Goal: Information Seeking & Learning: Learn about a topic

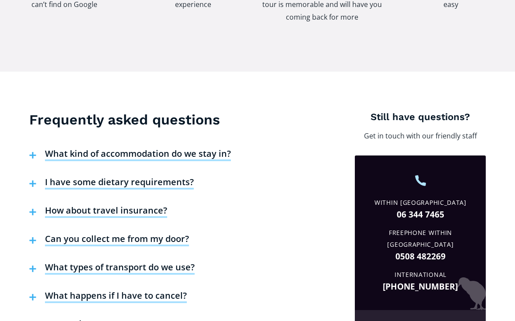
scroll to position [1340, 0]
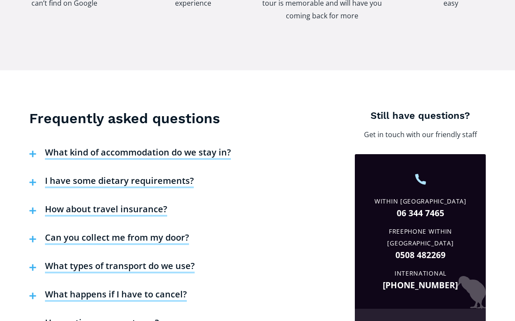
click at [120, 204] on h4 "How about travel insurance?" at bounding box center [106, 210] width 122 height 13
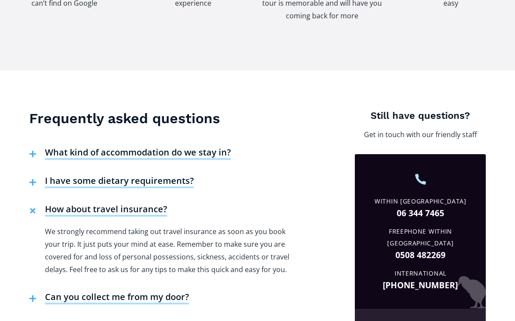
click at [148, 291] on h4 "Can you collect me from my door?" at bounding box center [117, 297] width 144 height 13
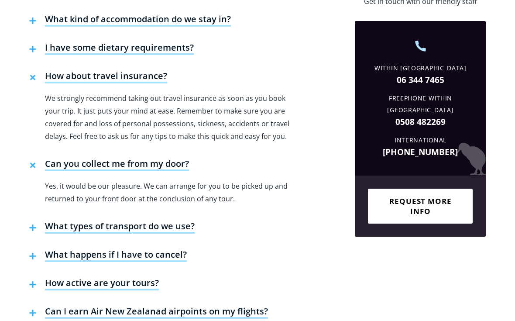
scroll to position [1473, 0]
click at [128, 277] on h4 "How active are your tours?" at bounding box center [102, 283] width 114 height 13
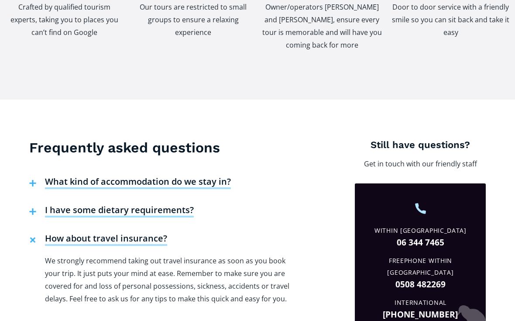
scroll to position [1310, 0]
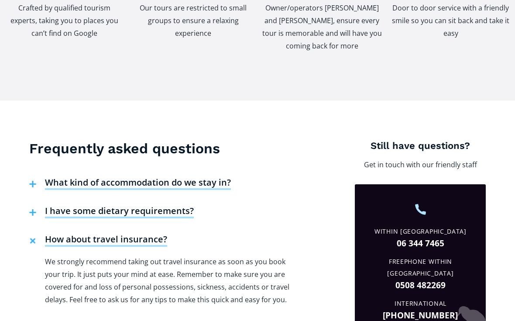
click at [201, 177] on h4 "What kind of accommodation do we stay in?" at bounding box center [138, 183] width 186 height 13
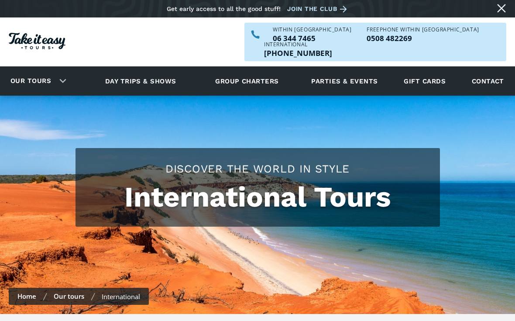
scroll to position [0, 0]
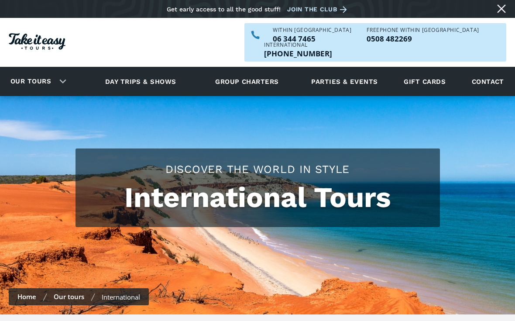
click at [135, 69] on link "Day trips & shows" at bounding box center [140, 81] width 93 height 24
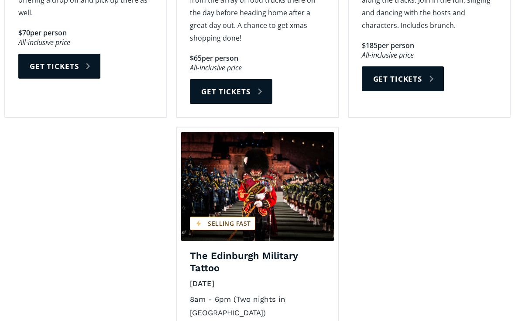
scroll to position [1303, 0]
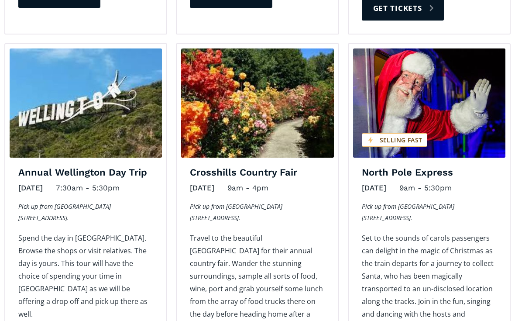
click at [118, 181] on div "November 12, 2025 7:30am - 5:30pm" at bounding box center [86, 189] width 148 height 16
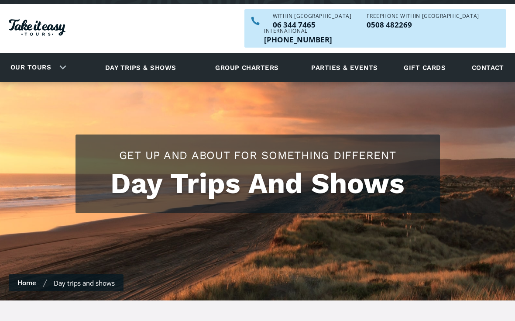
scroll to position [0, 0]
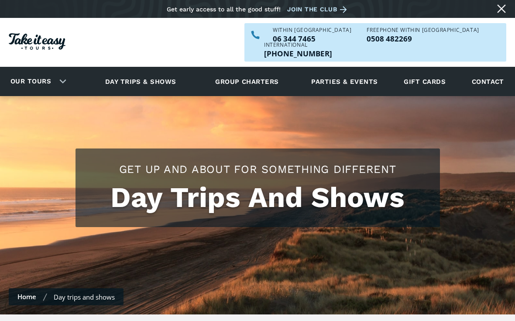
click at [57, 71] on link "Our tours" at bounding box center [31, 81] width 54 height 21
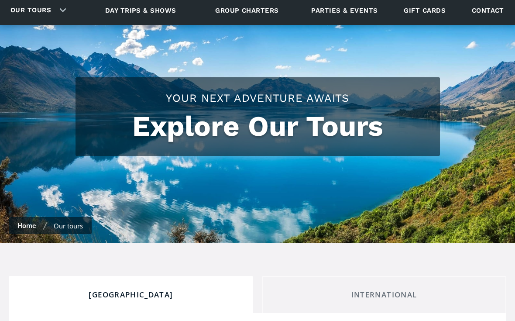
scroll to position [231, 0]
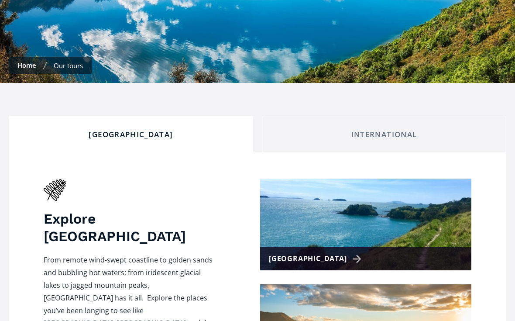
click at [197, 179] on div "Explore [GEOGRAPHIC_DATA] From remote wind-swept coastline to golden sands and …" at bounding box center [130, 280] width 173 height 202
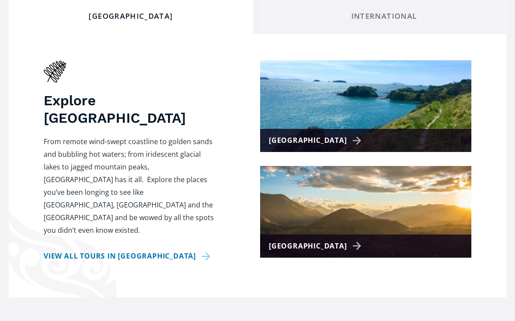
scroll to position [349, 0]
click at [178, 250] on link "View all tours in [GEOGRAPHIC_DATA]" at bounding box center [129, 256] width 170 height 13
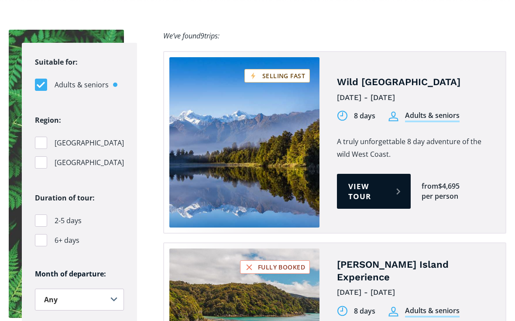
scroll to position [567, 0]
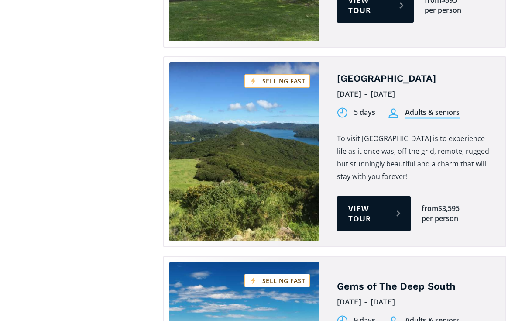
scroll to position [1330, 0]
